Goal: Transaction & Acquisition: Purchase product/service

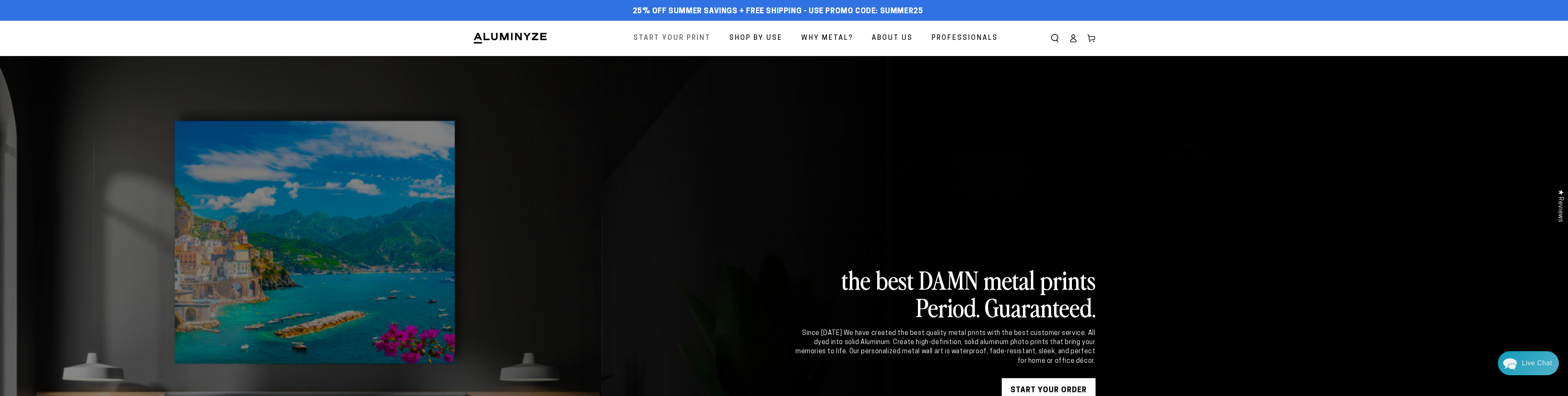
click at [648, 37] on span "Start Your Print" at bounding box center [672, 38] width 77 height 12
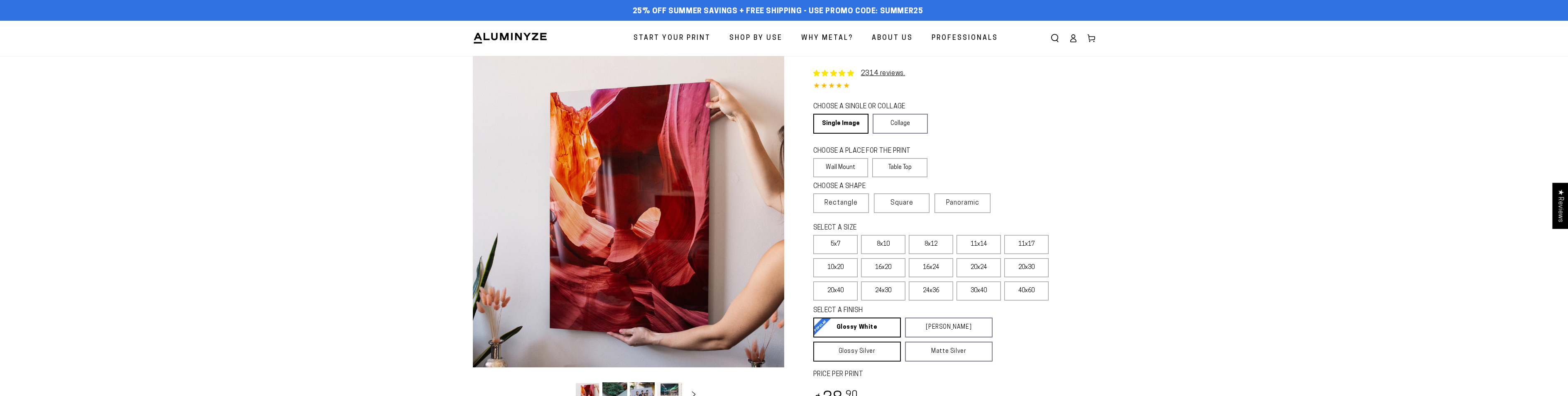
select select "**********"
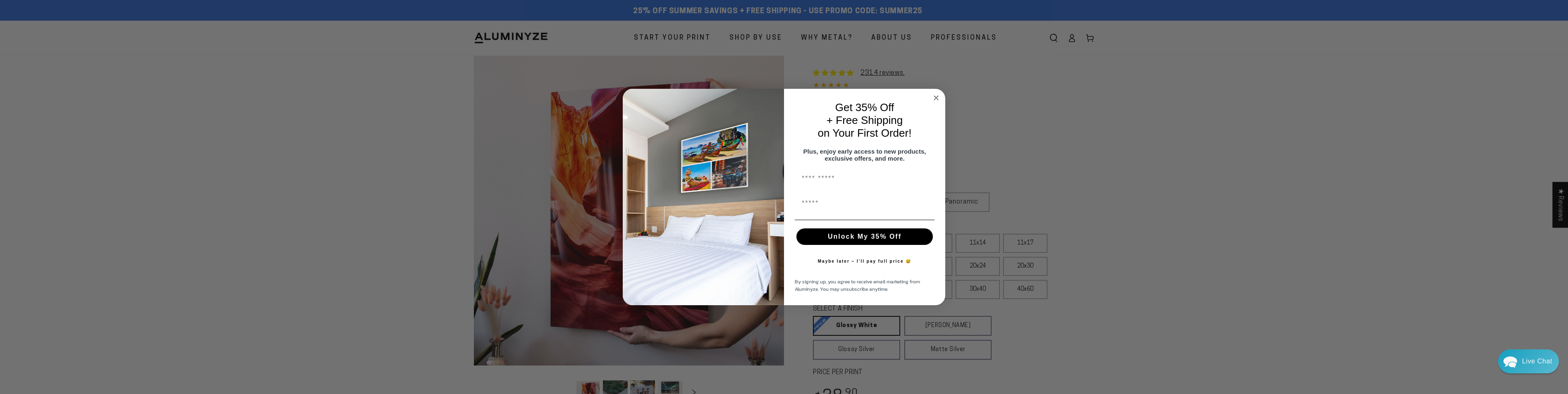
click at [939, 96] on circle "Close dialog" at bounding box center [937, 98] width 10 height 10
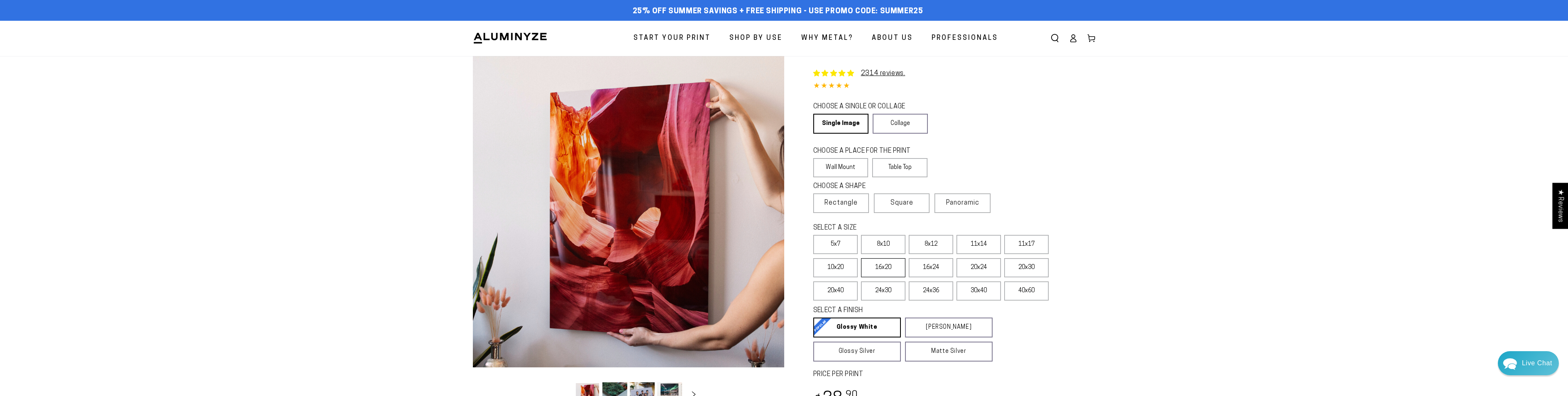
click at [890, 270] on label "16x20" at bounding box center [883, 268] width 45 height 19
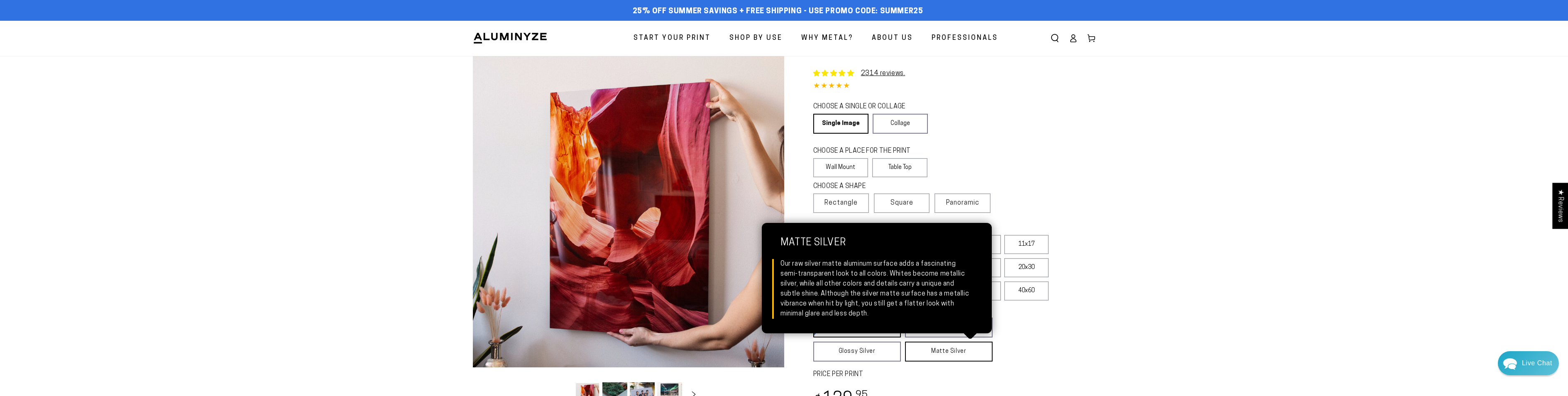
click at [932, 349] on link "Matte Silver Matte Silver Our raw silver matte aluminum surface adds a fascinat…" at bounding box center [948, 351] width 87 height 20
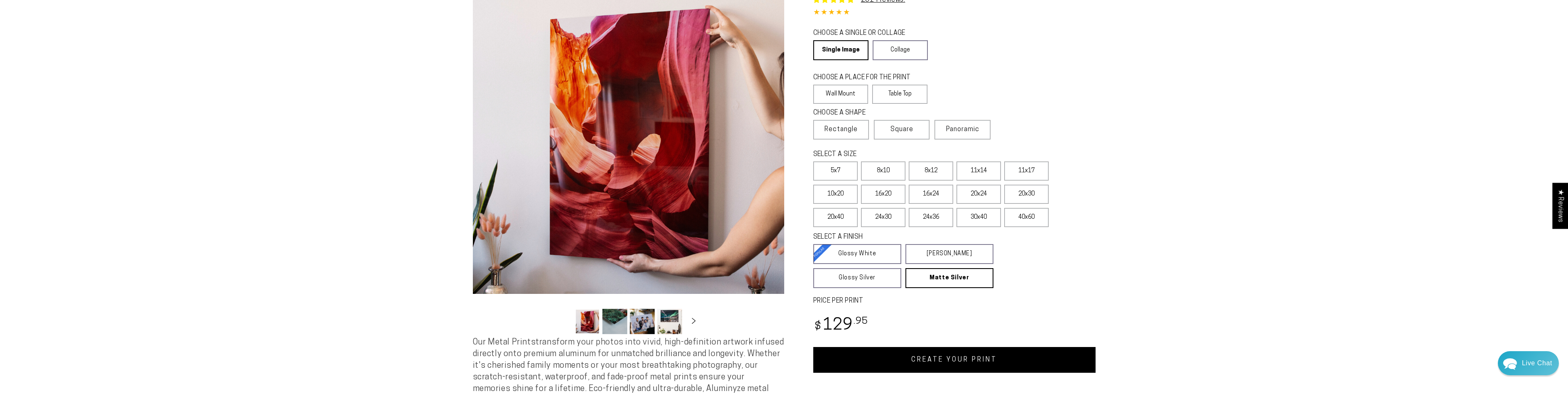
scroll to position [125, 0]
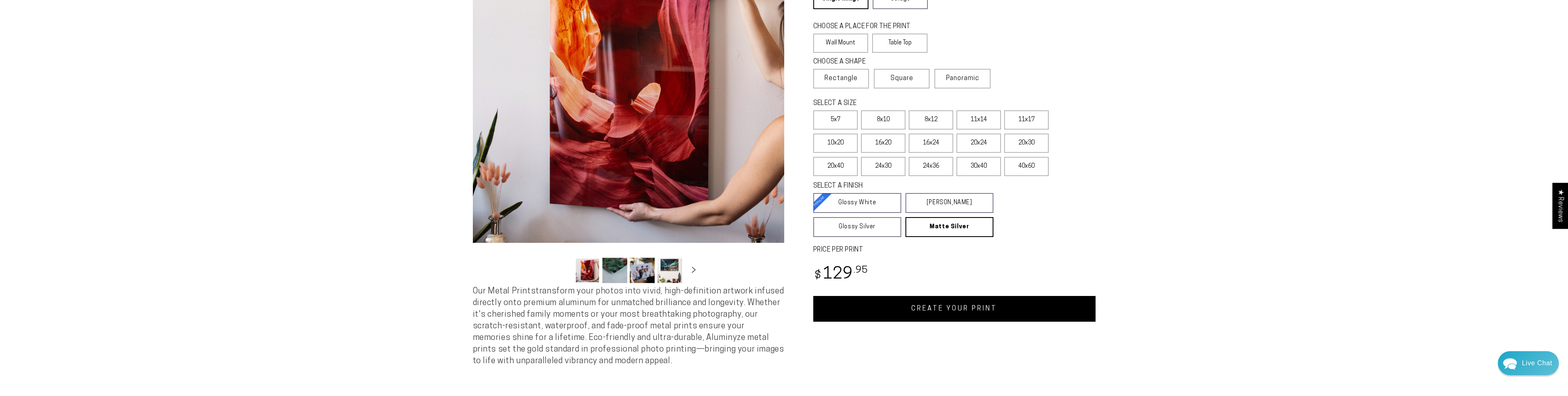
click at [959, 304] on link "CREATE YOUR PRINT" at bounding box center [954, 309] width 282 height 26
